Goal: Task Accomplishment & Management: Use online tool/utility

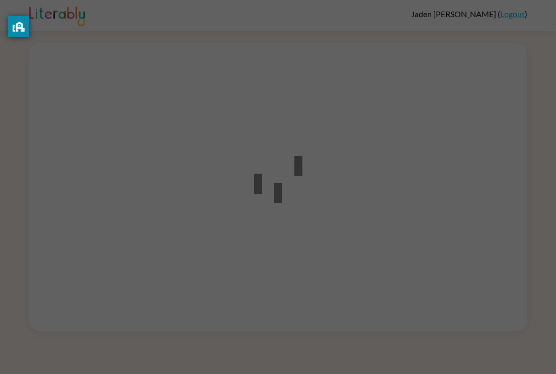
click at [195, 156] on div at bounding box center [278, 187] width 556 height 374
click at [270, 192] on icon at bounding box center [278, 181] width 48 height 60
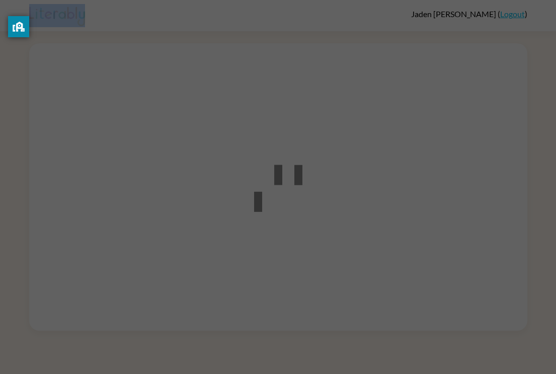
click at [270, 192] on icon at bounding box center [278, 181] width 48 height 60
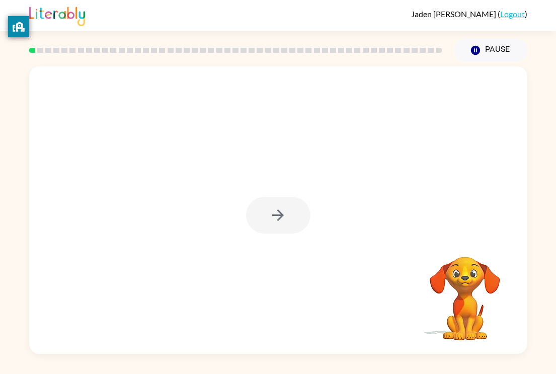
click at [300, 221] on div at bounding box center [278, 215] width 64 height 37
click at [305, 226] on div at bounding box center [278, 215] width 64 height 37
click at [305, 226] on button "button" at bounding box center [278, 215] width 64 height 37
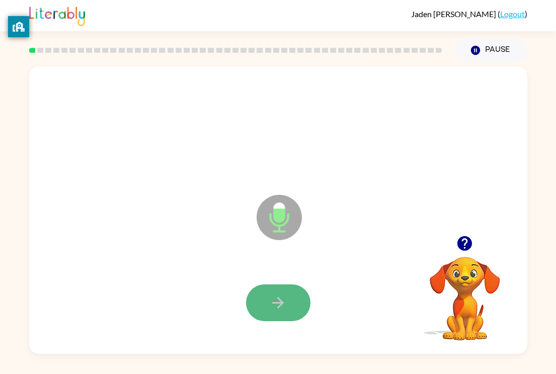
click at [289, 296] on button "button" at bounding box center [278, 302] width 64 height 37
click at [287, 287] on button "button" at bounding box center [278, 302] width 64 height 37
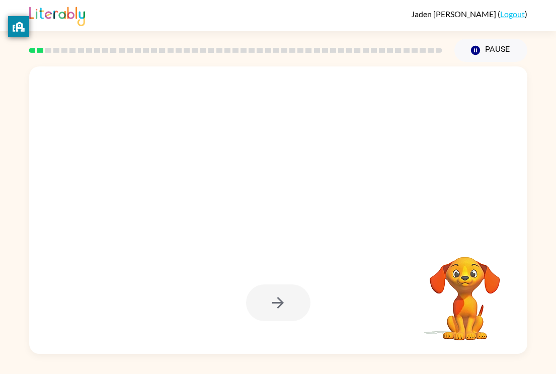
click at [287, 287] on div at bounding box center [278, 302] width 64 height 37
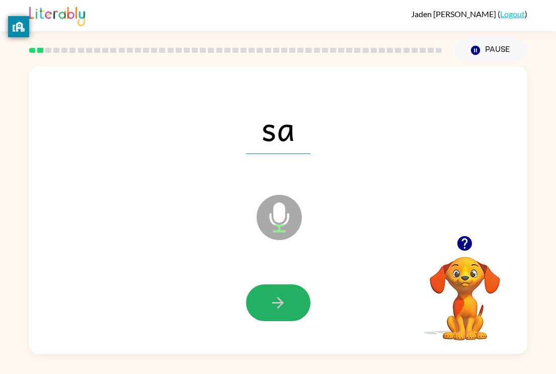
click at [287, 287] on button "button" at bounding box center [278, 302] width 64 height 37
click at [281, 304] on icon "button" at bounding box center [278, 303] width 12 height 12
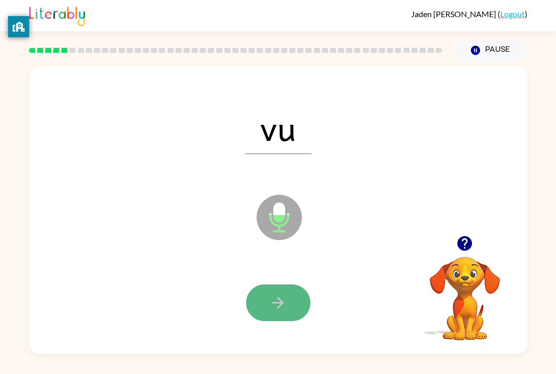
click at [283, 304] on icon "button" at bounding box center [278, 303] width 18 height 18
click at [274, 313] on button "button" at bounding box center [278, 302] width 64 height 37
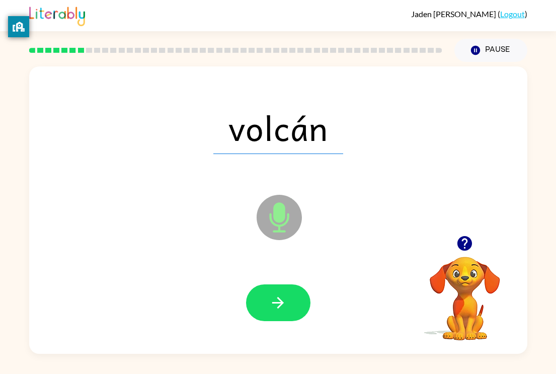
click at [274, 313] on button "button" at bounding box center [278, 302] width 64 height 37
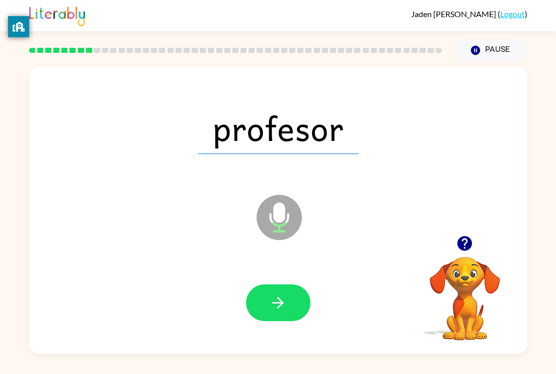
click at [274, 313] on button "button" at bounding box center [278, 302] width 64 height 37
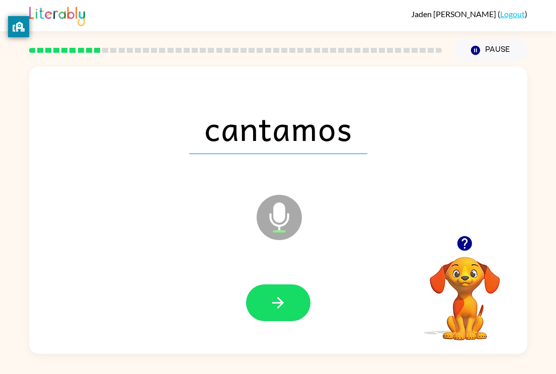
click at [274, 313] on button "button" at bounding box center [278, 302] width 64 height 37
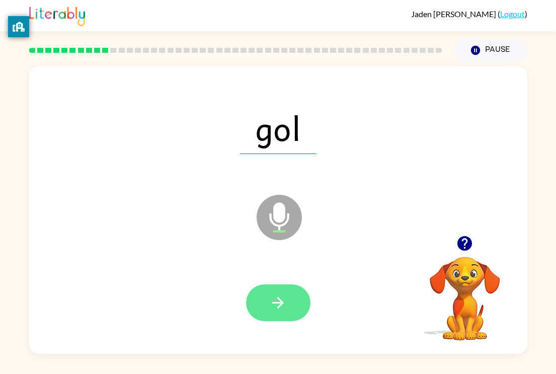
click at [266, 311] on button "button" at bounding box center [278, 302] width 64 height 37
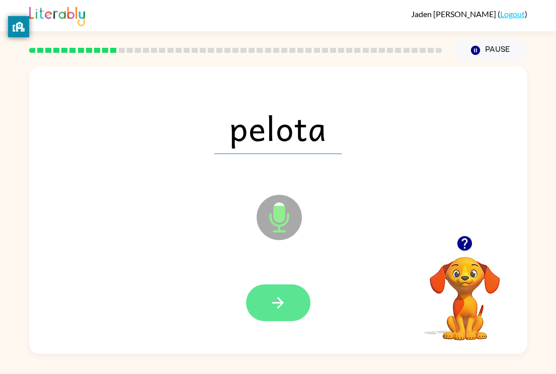
click at [266, 310] on button "button" at bounding box center [278, 302] width 64 height 37
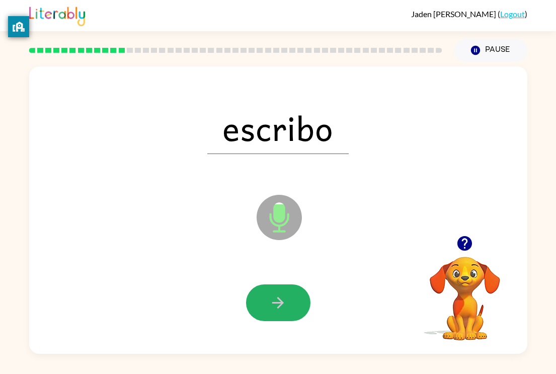
click at [266, 310] on button "button" at bounding box center [278, 302] width 64 height 37
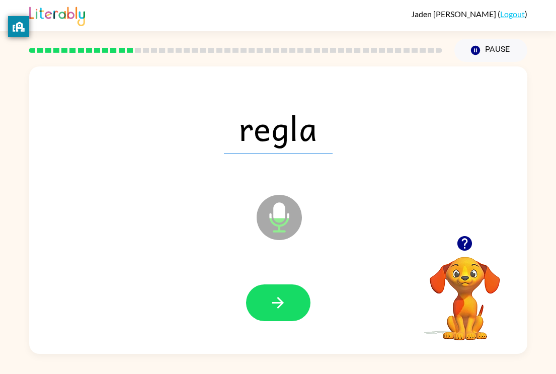
click at [266, 310] on button "button" at bounding box center [278, 302] width 64 height 37
click at [266, 310] on div at bounding box center [278, 302] width 64 height 37
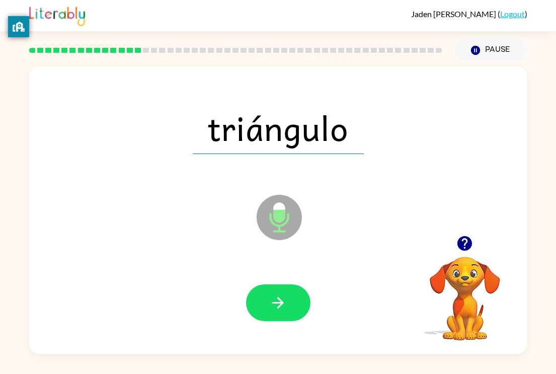
click at [266, 310] on button "button" at bounding box center [278, 302] width 64 height 37
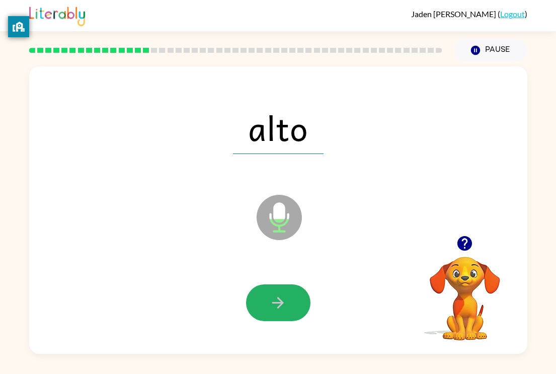
click at [266, 310] on button "button" at bounding box center [278, 302] width 64 height 37
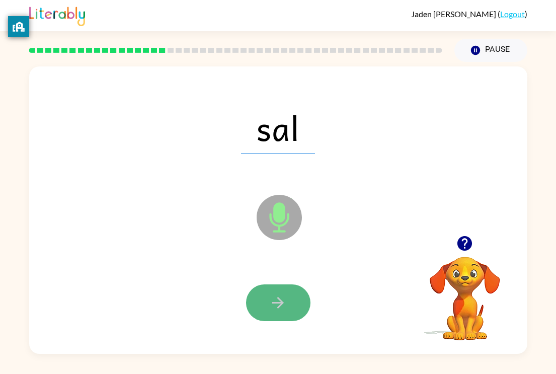
click at [278, 299] on icon "button" at bounding box center [278, 303] width 18 height 18
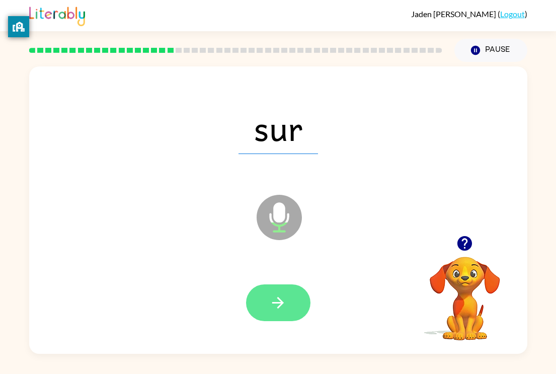
click at [290, 291] on button "button" at bounding box center [278, 302] width 64 height 37
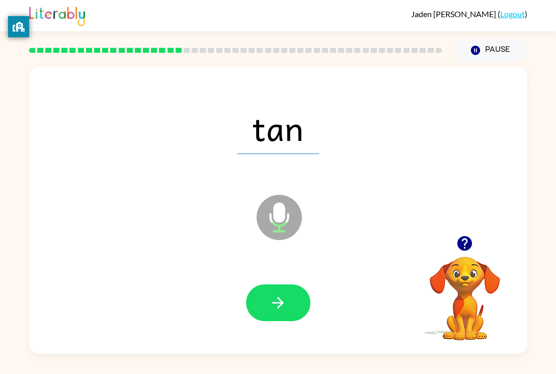
click at [288, 297] on button "button" at bounding box center [278, 302] width 64 height 37
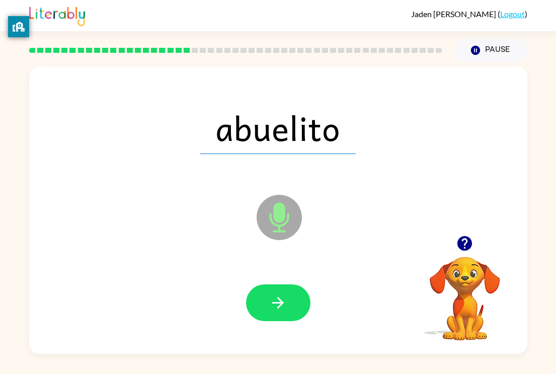
click at [466, 238] on icon "button" at bounding box center [465, 243] width 18 height 18
click at [349, 202] on icon "Microphone The Microphone is here when it is your turn to talk" at bounding box center [329, 229] width 151 height 75
click at [296, 293] on button "button" at bounding box center [278, 302] width 64 height 37
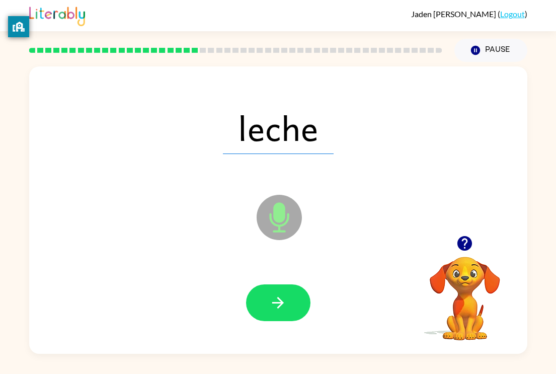
click at [296, 293] on button "button" at bounding box center [278, 302] width 64 height 37
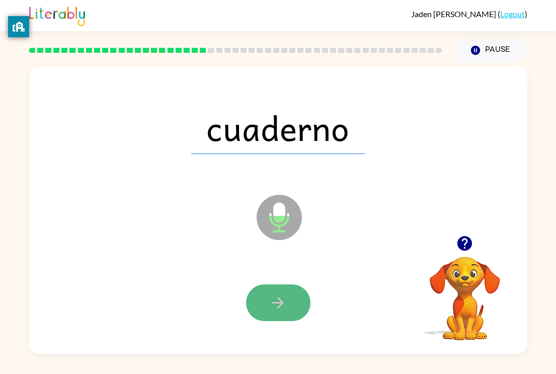
click at [294, 294] on button "button" at bounding box center [278, 302] width 64 height 37
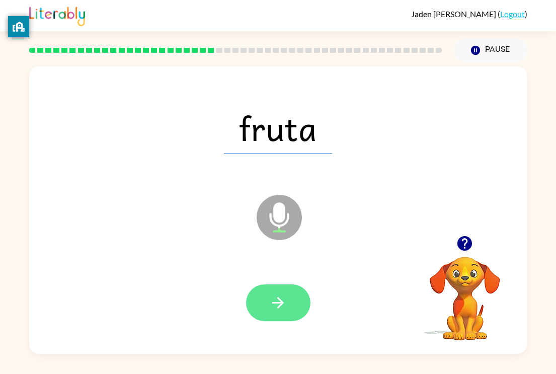
click at [294, 310] on button "button" at bounding box center [278, 302] width 64 height 37
click at [279, 294] on icon "button" at bounding box center [278, 303] width 18 height 18
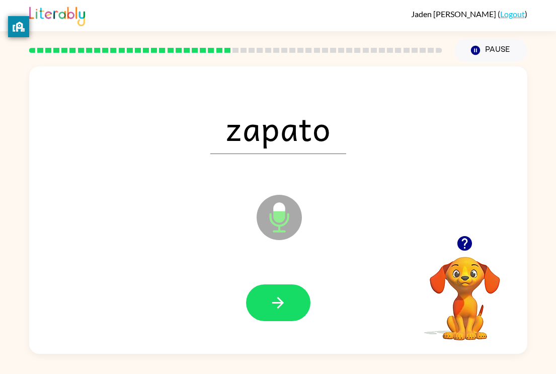
click at [279, 294] on icon "button" at bounding box center [278, 303] width 18 height 18
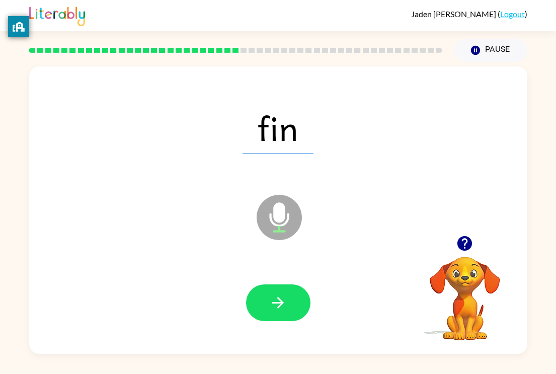
click at [279, 294] on icon "button" at bounding box center [278, 303] width 18 height 18
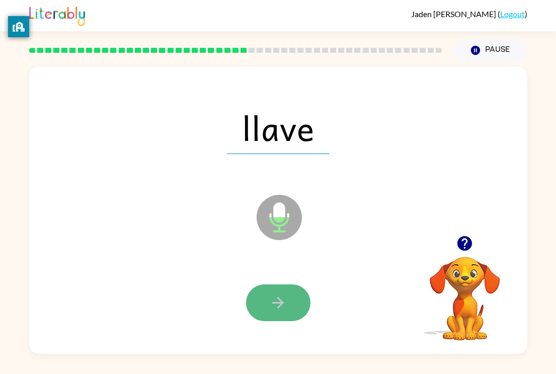
click at [295, 307] on button "button" at bounding box center [278, 302] width 64 height 37
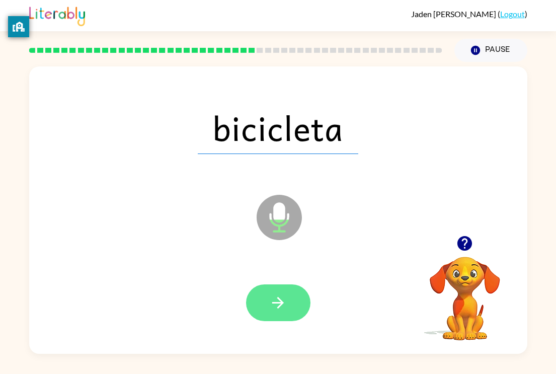
click at [286, 295] on icon "button" at bounding box center [278, 303] width 18 height 18
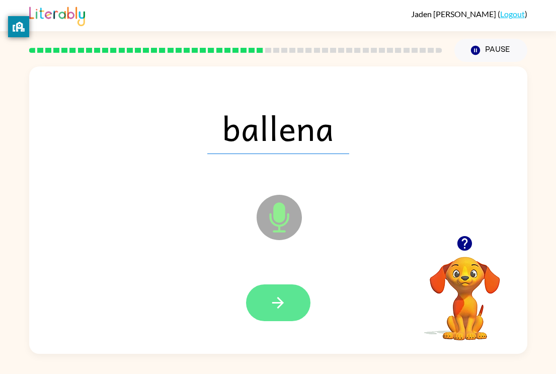
click at [276, 296] on icon "button" at bounding box center [278, 303] width 18 height 18
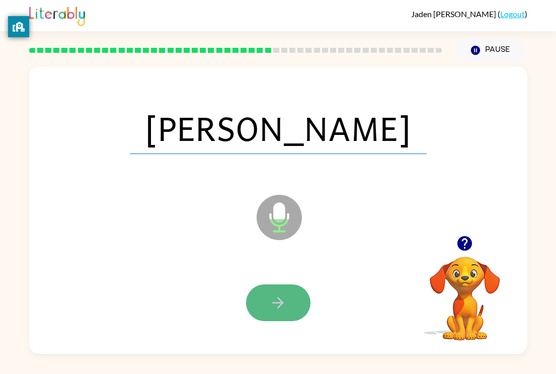
click at [285, 314] on button "button" at bounding box center [278, 302] width 64 height 37
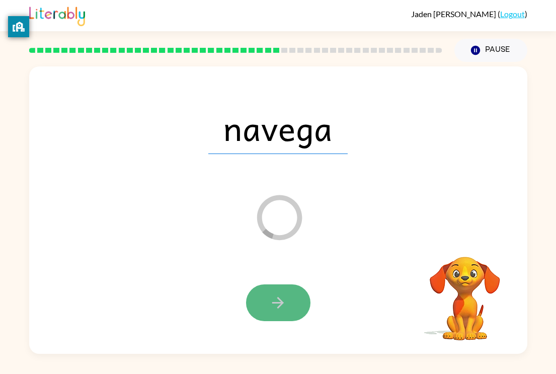
click at [287, 292] on button "button" at bounding box center [278, 302] width 64 height 37
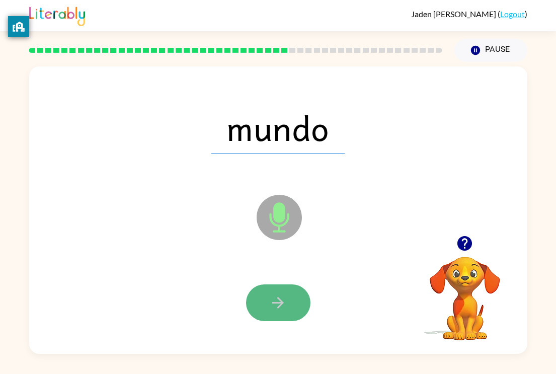
click at [275, 287] on button "button" at bounding box center [278, 302] width 64 height 37
click at [292, 286] on button "button" at bounding box center [278, 302] width 64 height 37
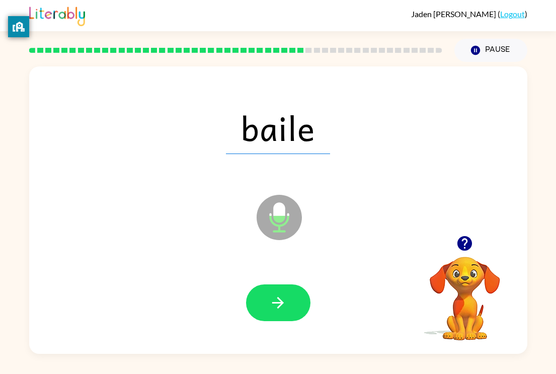
click at [292, 286] on button "button" at bounding box center [278, 302] width 64 height 37
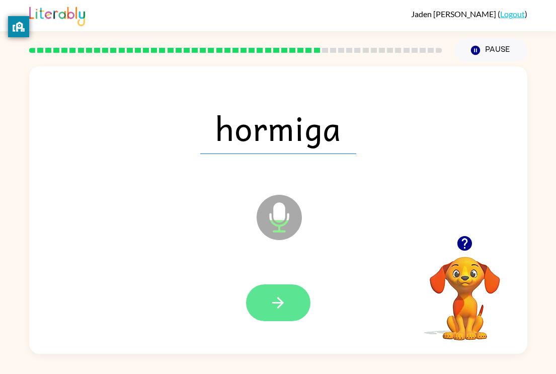
click at [269, 319] on button "button" at bounding box center [278, 302] width 64 height 37
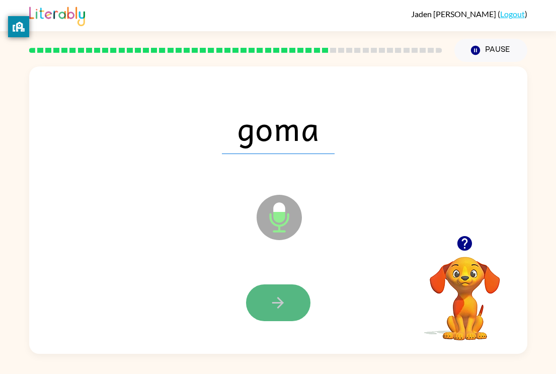
click at [297, 289] on button "button" at bounding box center [278, 302] width 64 height 37
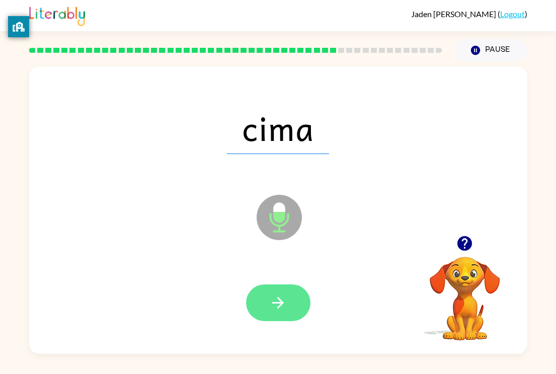
click at [264, 299] on button "button" at bounding box center [278, 302] width 64 height 37
click at [280, 298] on icon "button" at bounding box center [278, 303] width 12 height 12
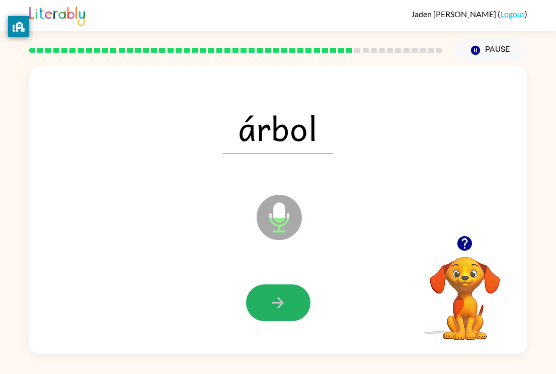
click at [280, 298] on icon "button" at bounding box center [278, 303] width 12 height 12
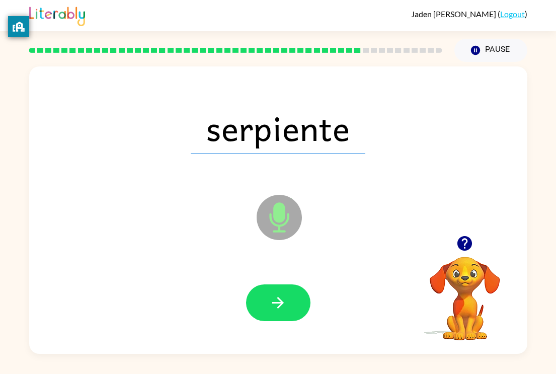
click at [280, 298] on icon "button" at bounding box center [278, 303] width 12 height 12
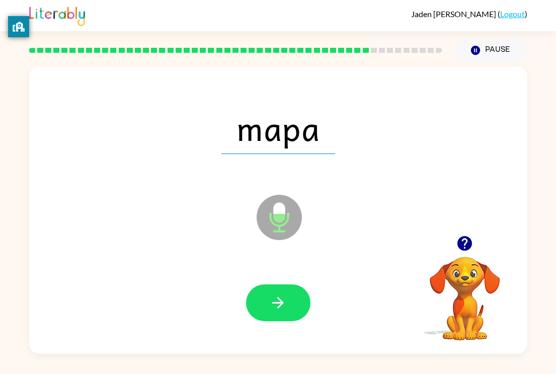
click at [280, 298] on icon "button" at bounding box center [278, 303] width 12 height 12
click at [280, 298] on div at bounding box center [278, 302] width 64 height 37
click at [280, 298] on icon "button" at bounding box center [278, 303] width 12 height 12
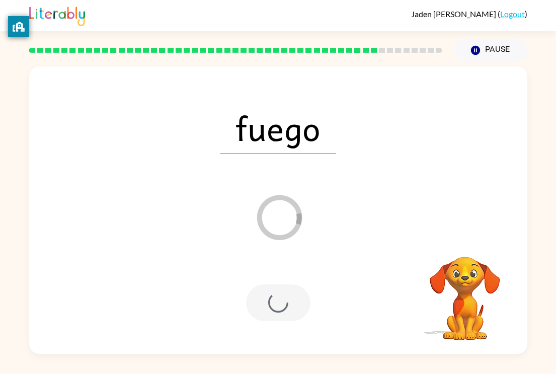
click at [280, 298] on div at bounding box center [278, 302] width 64 height 37
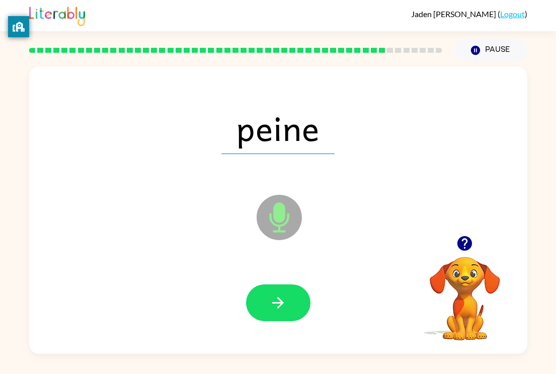
click at [280, 298] on icon "button" at bounding box center [278, 303] width 12 height 12
click at [280, 298] on div at bounding box center [278, 302] width 64 height 37
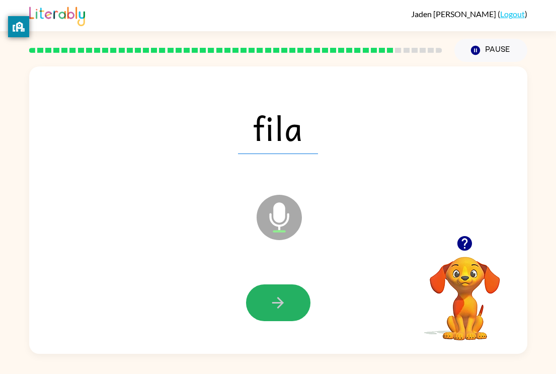
click at [280, 298] on icon "button" at bounding box center [278, 303] width 12 height 12
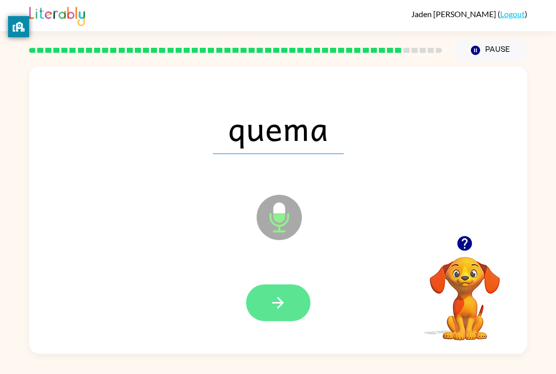
click at [280, 298] on icon "button" at bounding box center [278, 303] width 12 height 12
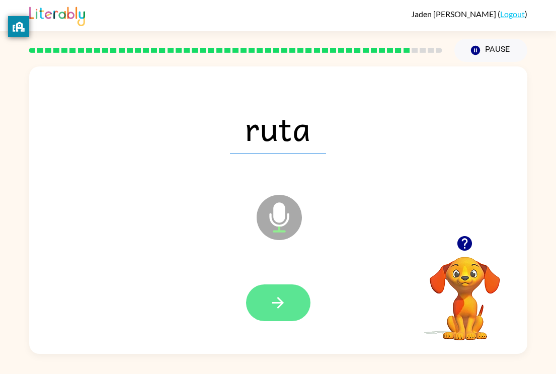
click at [280, 299] on icon "button" at bounding box center [278, 303] width 12 height 12
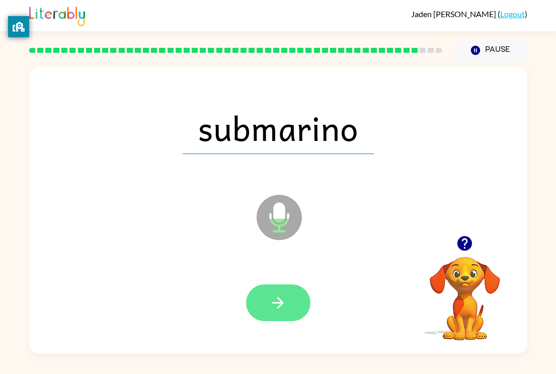
click at [299, 305] on button "button" at bounding box center [278, 302] width 64 height 37
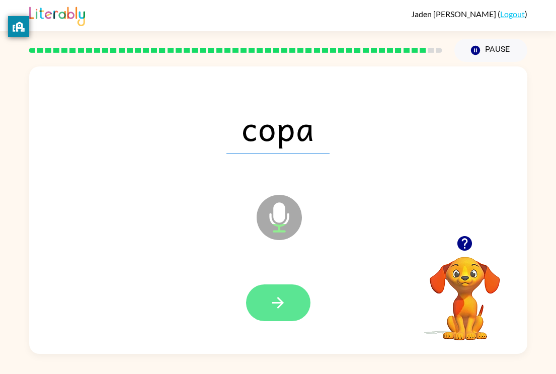
click at [285, 297] on icon "button" at bounding box center [278, 303] width 18 height 18
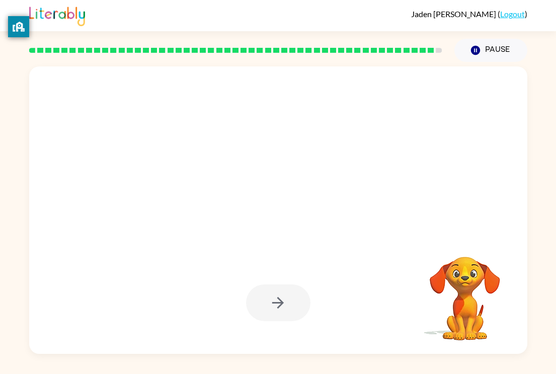
click at [352, 237] on div at bounding box center [278, 209] width 498 height 287
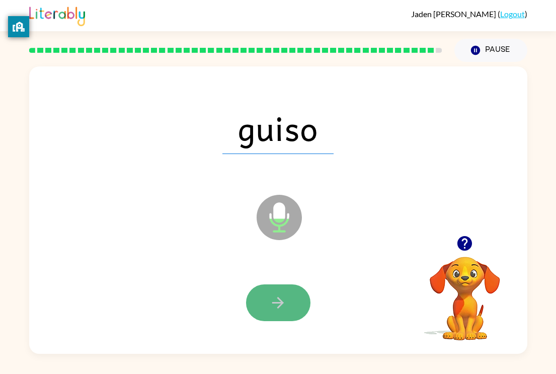
click at [288, 301] on button "button" at bounding box center [278, 302] width 64 height 37
